Goal: Navigation & Orientation: Understand site structure

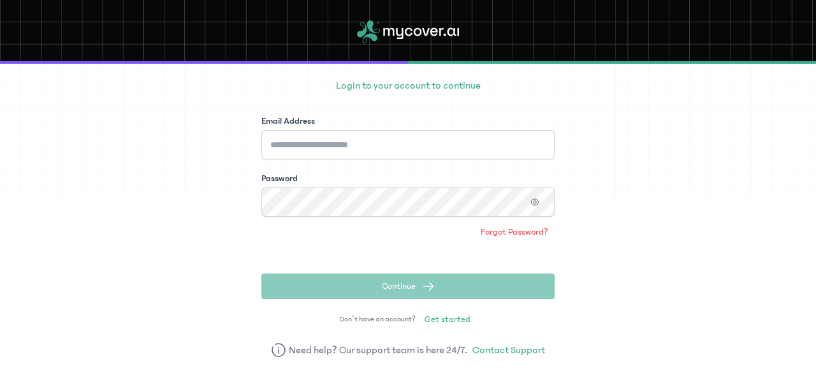
scroll to position [96, 0]
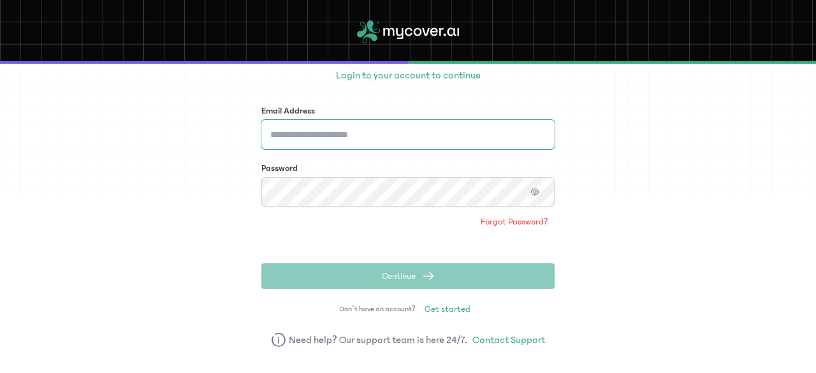
type input "**********"
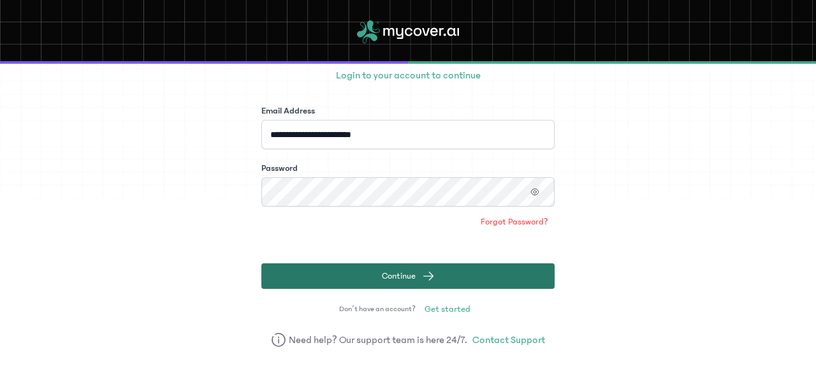
click at [388, 270] on span "Continue" at bounding box center [399, 276] width 34 height 13
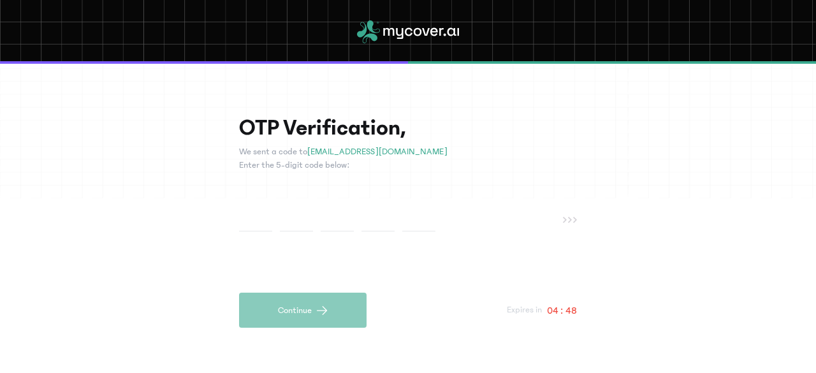
paste input "*"
type input "*"
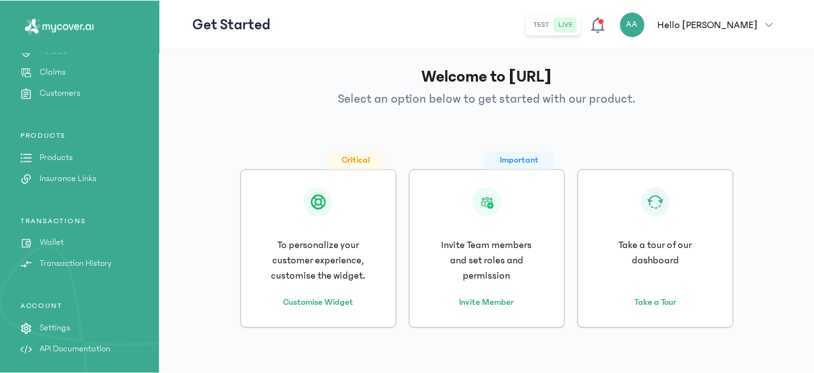
scroll to position [173, 0]
click at [59, 321] on p "Settings" at bounding box center [55, 327] width 31 height 13
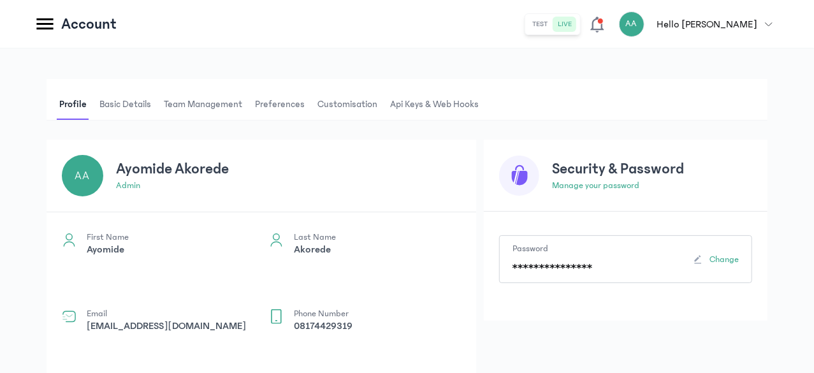
scroll to position [46, 0]
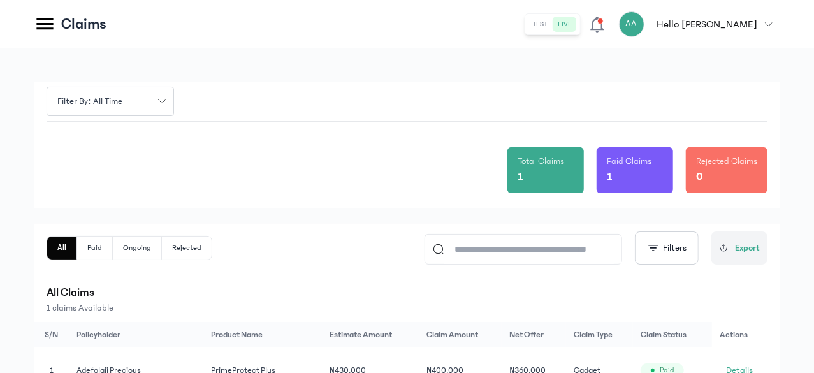
click at [752, 29] on p "Hello [PERSON_NAME]" at bounding box center [707, 24] width 100 height 15
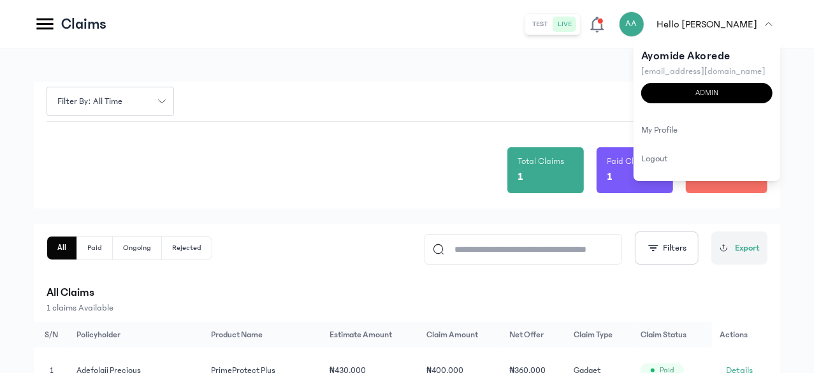
click at [482, 61] on div "Filter by: all time Total Claims 1 Paid Claims 1 Rejected Claims 0 All Paid Ong…" at bounding box center [407, 244] width 814 height 393
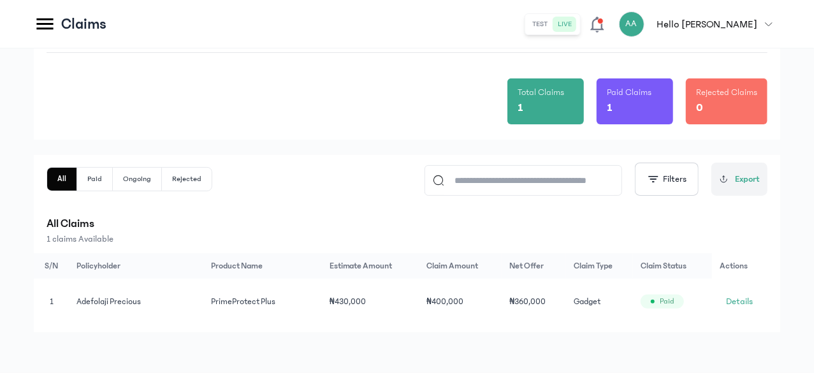
scroll to position [71, 0]
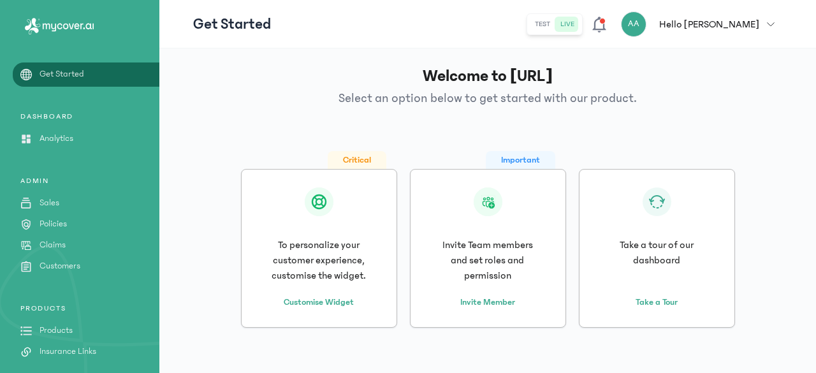
click at [69, 150] on div "Get Started DASHBOARD Analytics ADMIN Sales Policies Claims Customers PRODUCTS …" at bounding box center [79, 308] width 159 height 480
click at [64, 143] on p "Analytics" at bounding box center [57, 138] width 34 height 13
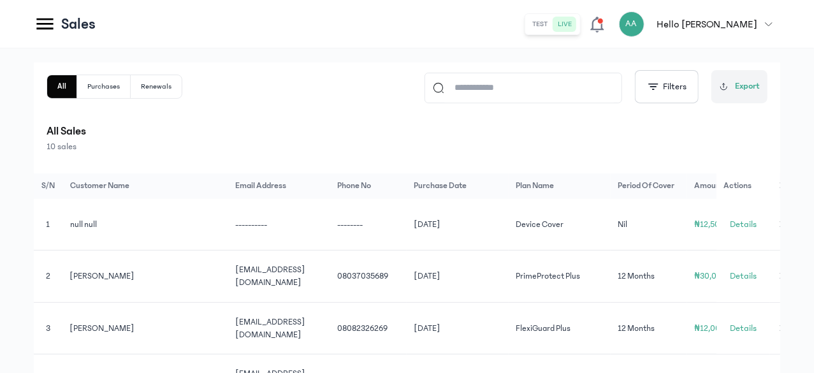
scroll to position [191, 0]
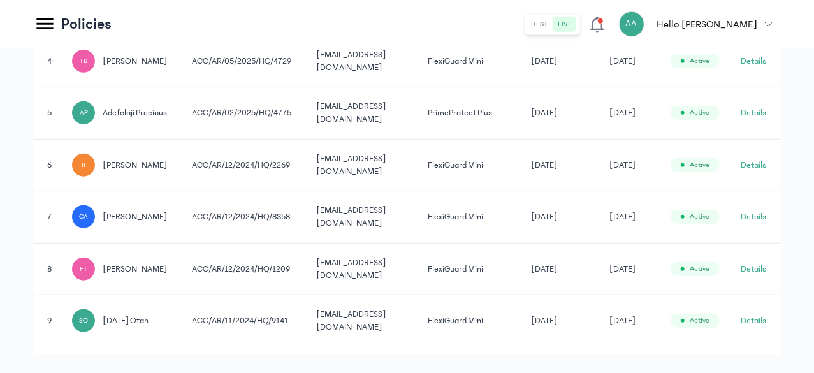
scroll to position [497, 0]
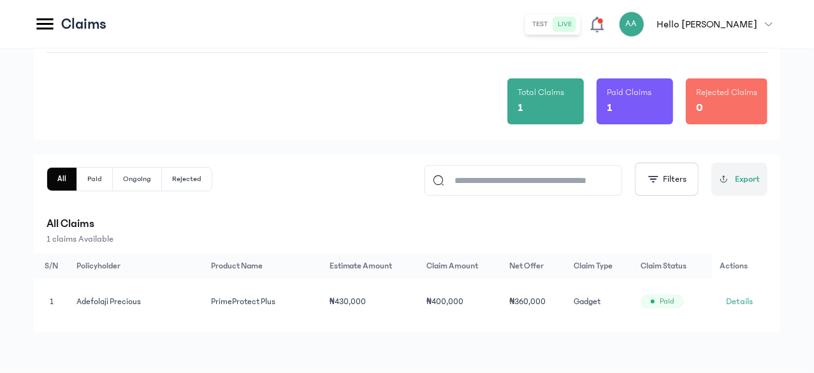
scroll to position [71, 0]
